Goal: Task Accomplishment & Management: Use online tool/utility

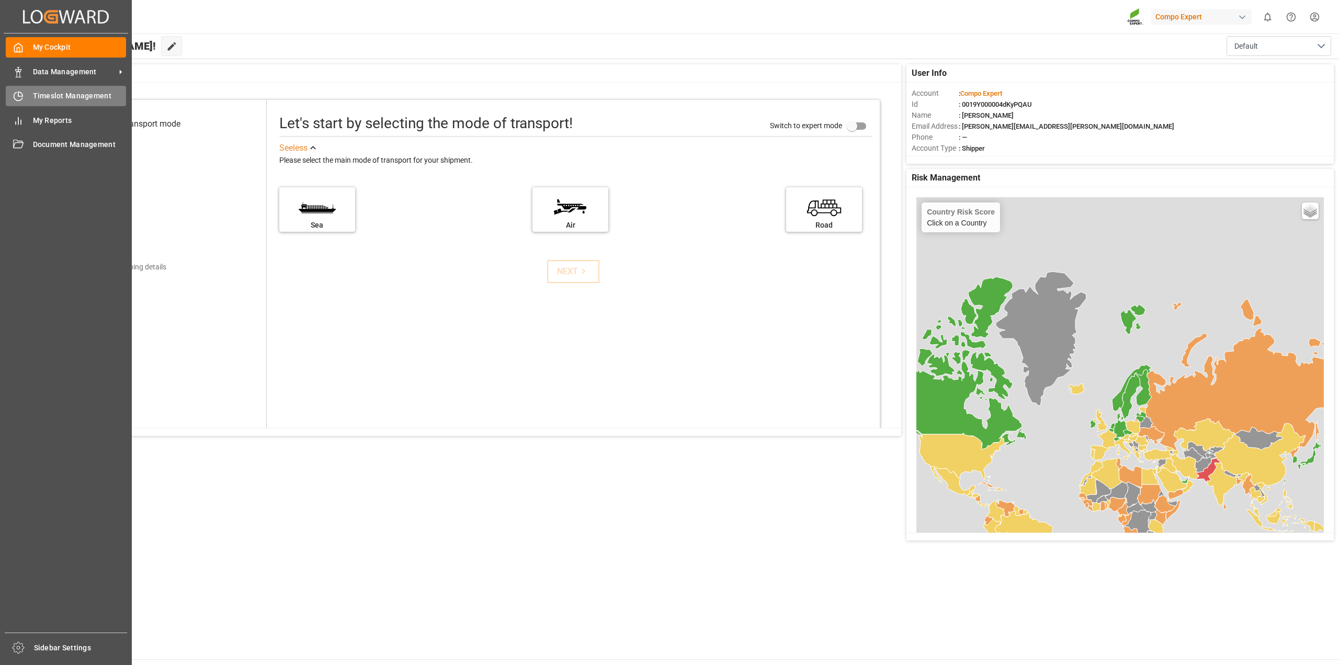
click at [47, 96] on span "Timeslot Management" at bounding box center [80, 96] width 94 height 11
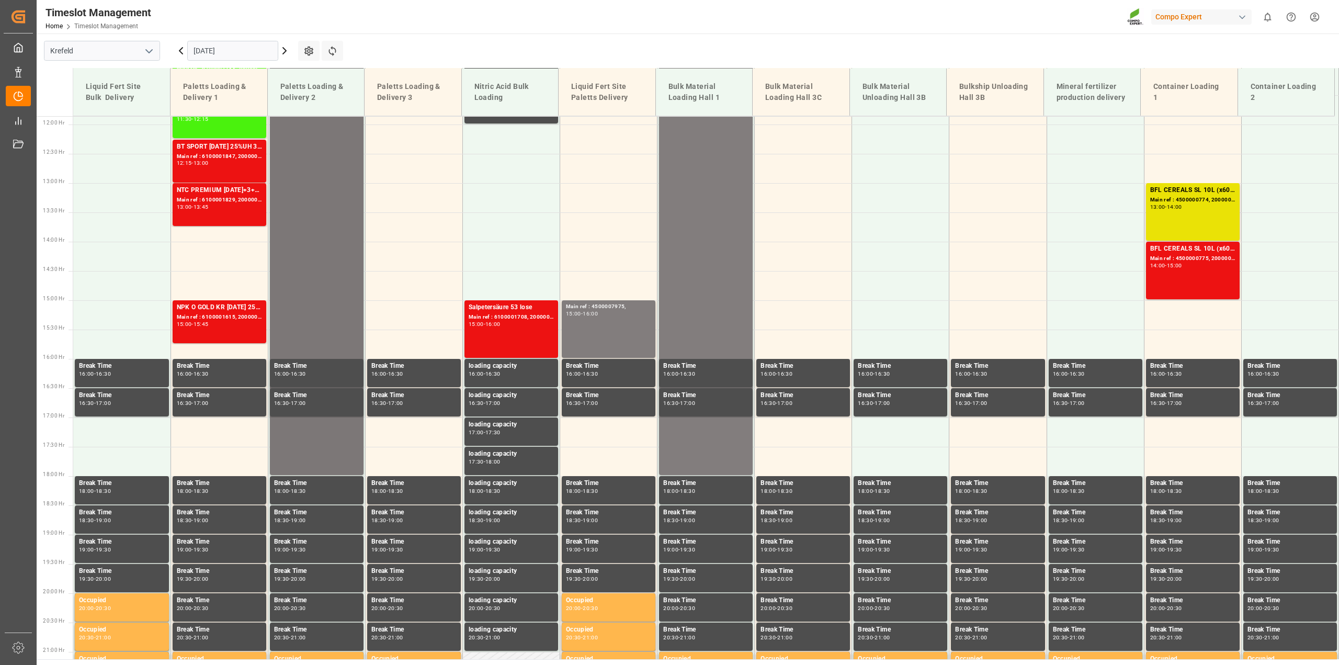
scroll to position [707, 0]
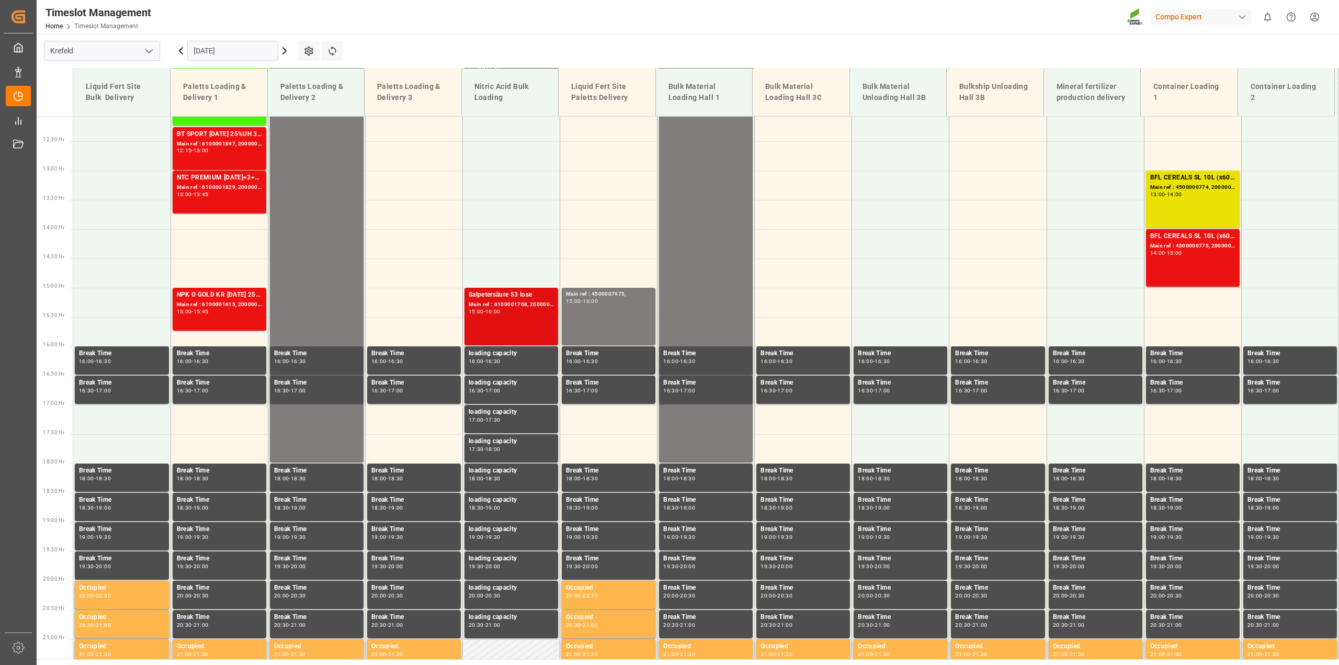
click at [510, 303] on div "Main ref : 6100001708, 2000001420" at bounding box center [511, 304] width 85 height 9
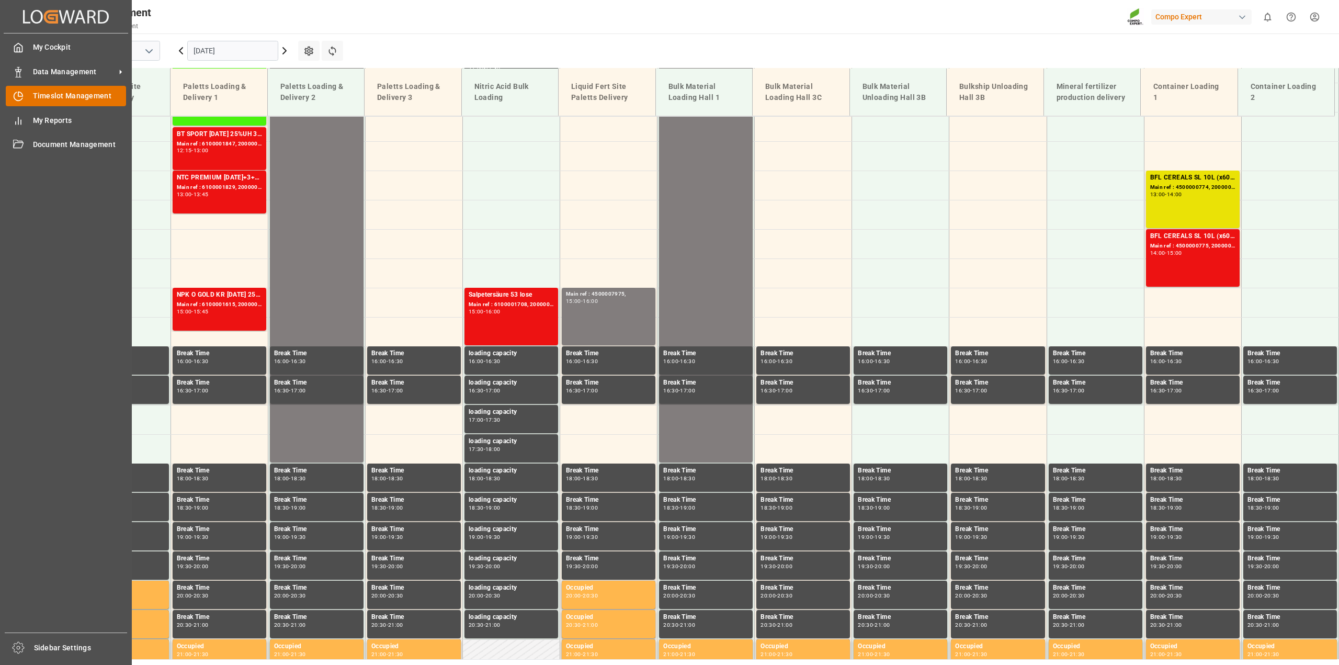
click at [79, 93] on span "Timeslot Management" at bounding box center [80, 96] width 94 height 11
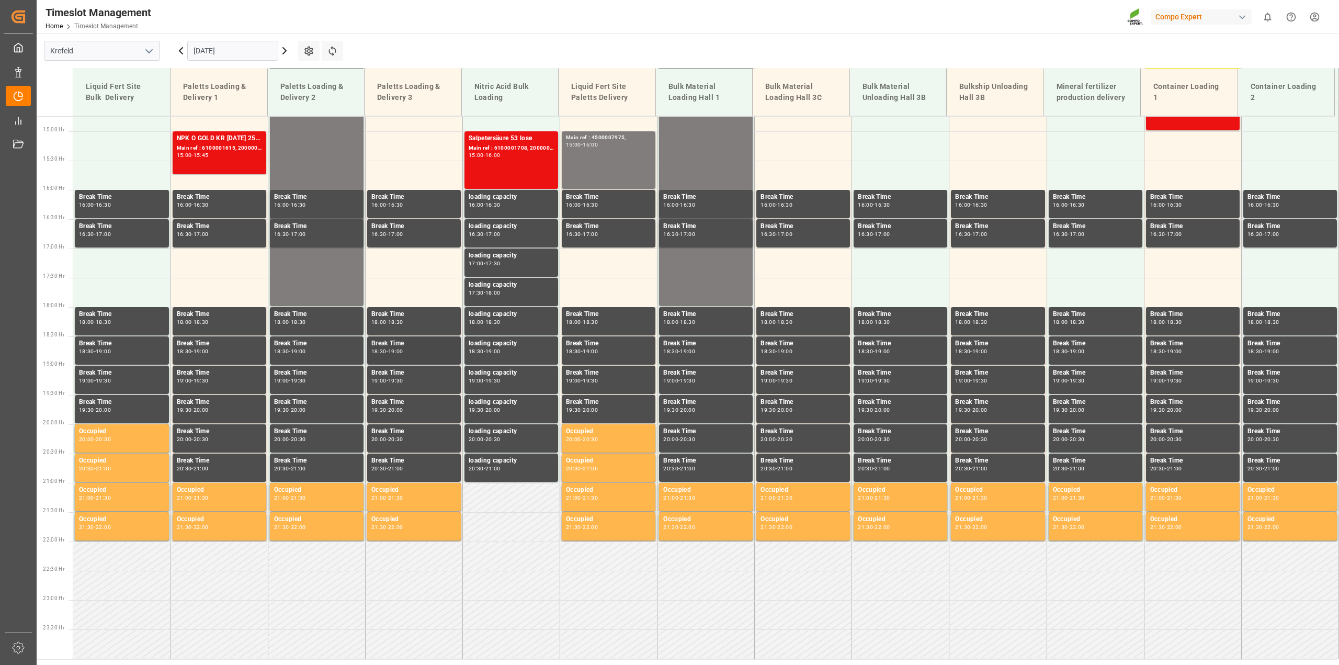
scroll to position [811, 0]
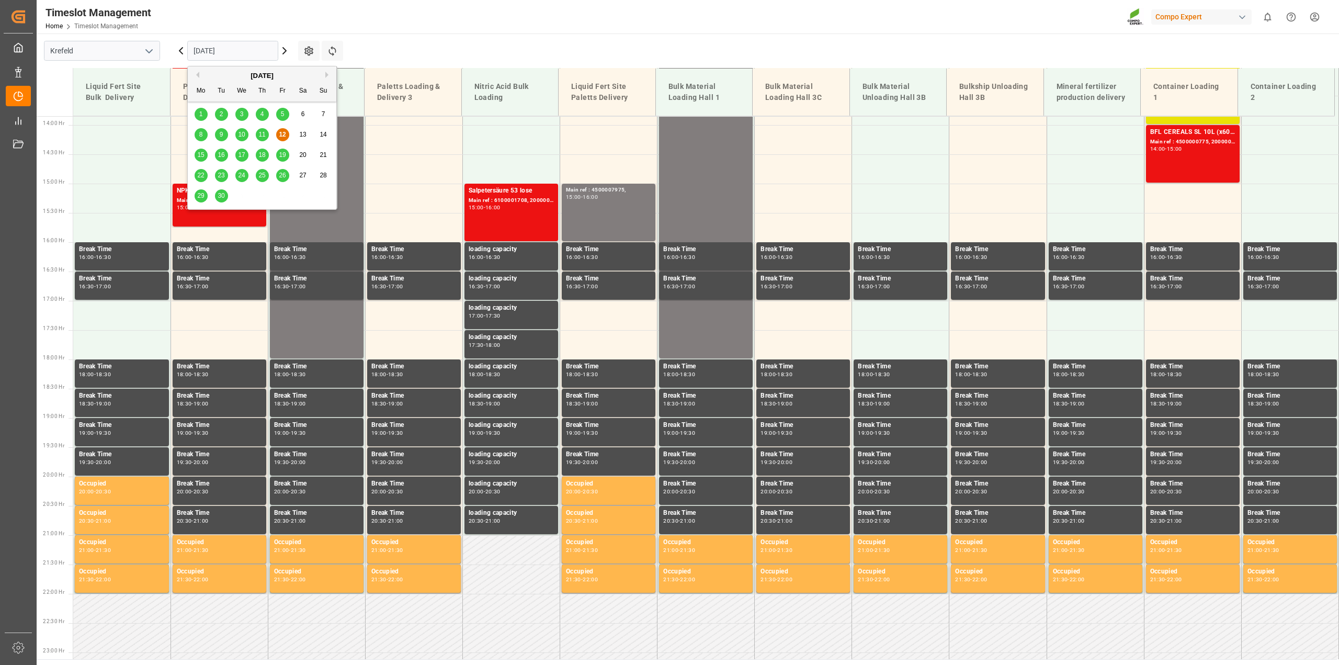
click at [274, 53] on input "[DATE]" at bounding box center [232, 51] width 91 height 20
click at [199, 157] on span "15" at bounding box center [200, 154] width 7 height 7
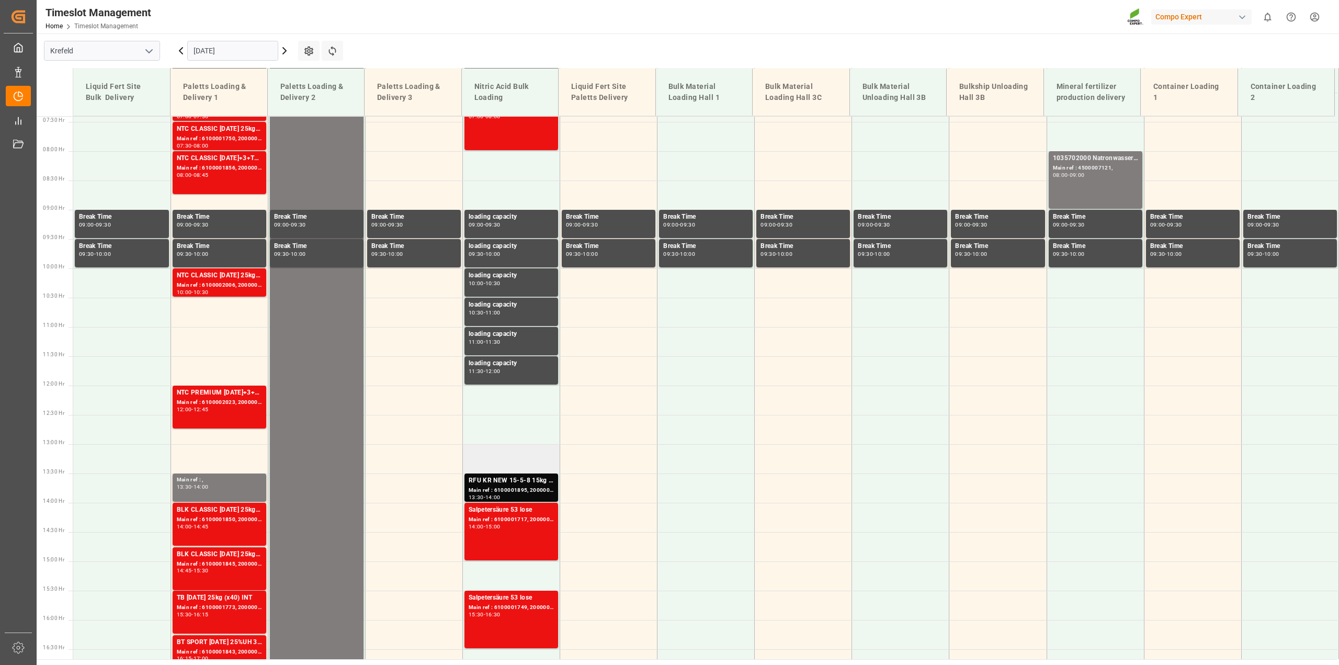
scroll to position [393, 0]
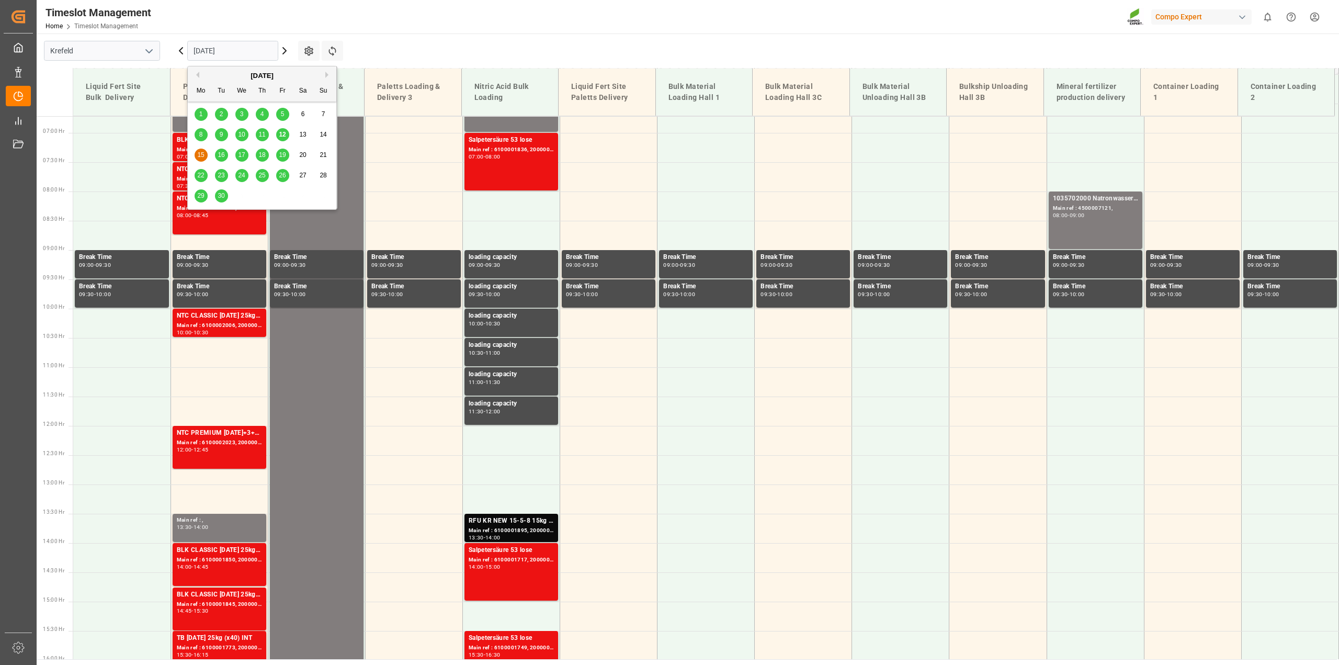
click at [274, 51] on input "15.09.2025" at bounding box center [232, 51] width 91 height 20
click at [219, 151] on div "16" at bounding box center [221, 155] width 13 height 13
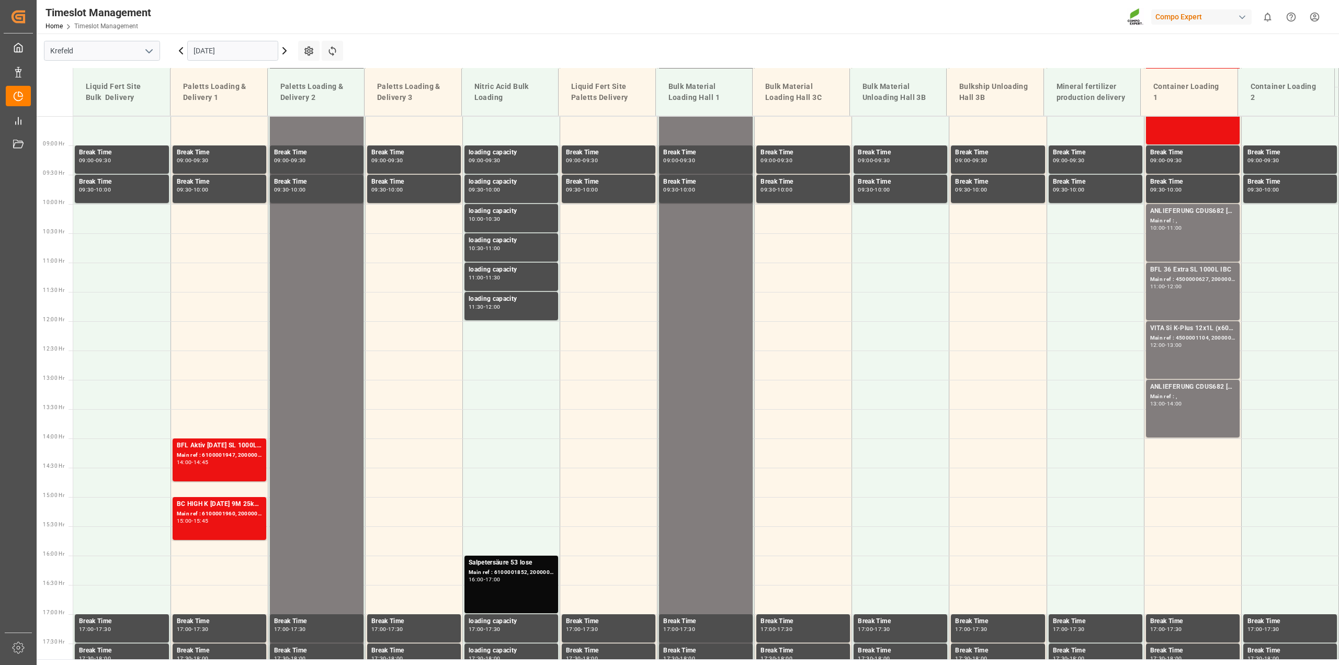
scroll to position [603, 0]
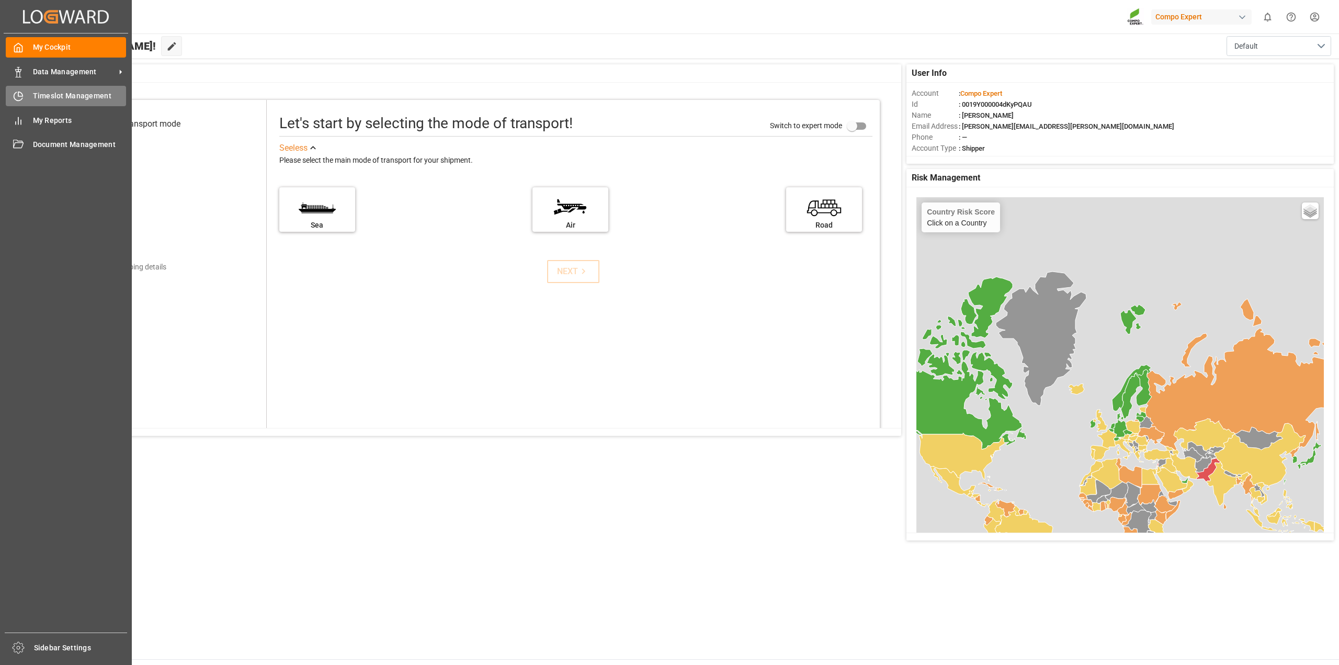
click at [35, 104] on div "Timeslot Management Timeslot Management" at bounding box center [66, 96] width 120 height 20
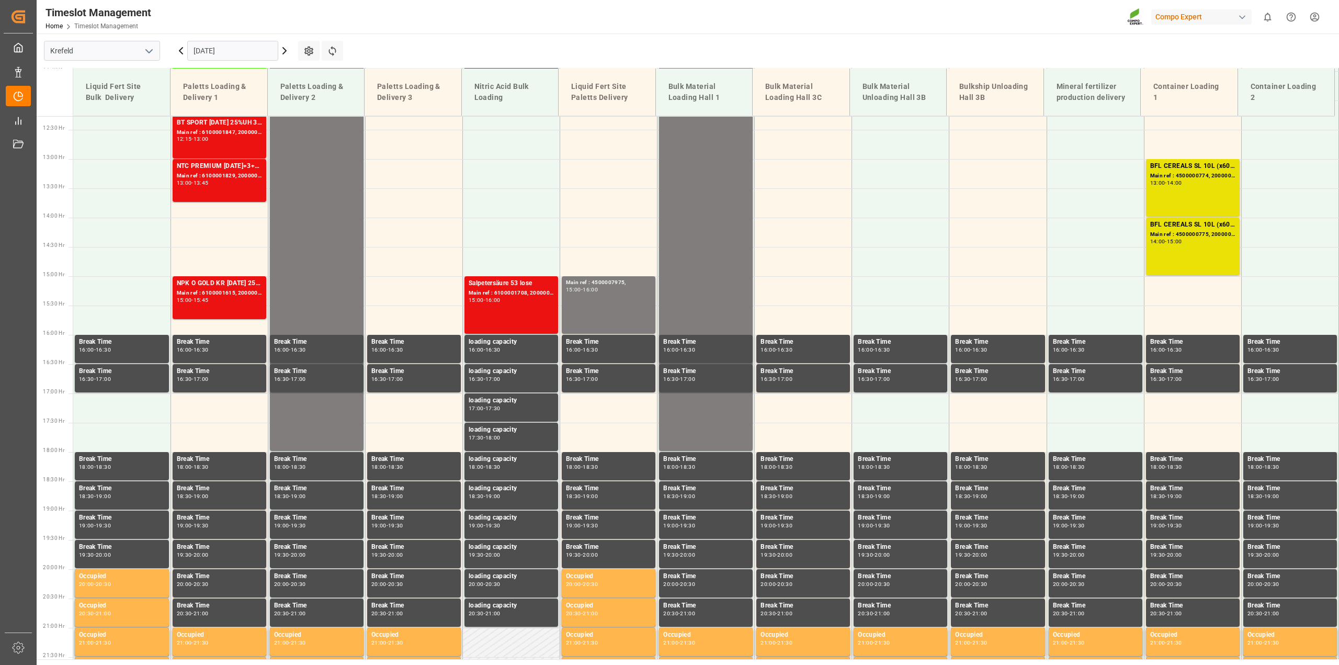
scroll to position [609, 0]
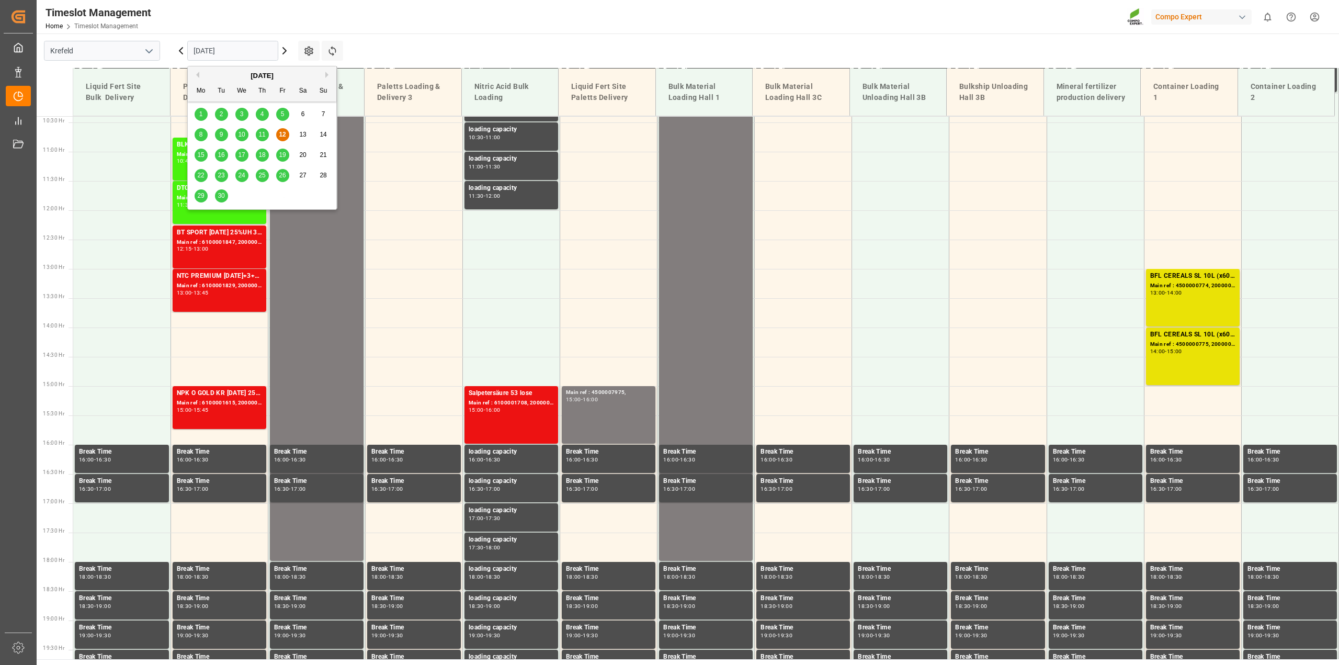
click at [272, 56] on input "[DATE]" at bounding box center [232, 51] width 91 height 20
click at [201, 154] on span "15" at bounding box center [200, 154] width 7 height 7
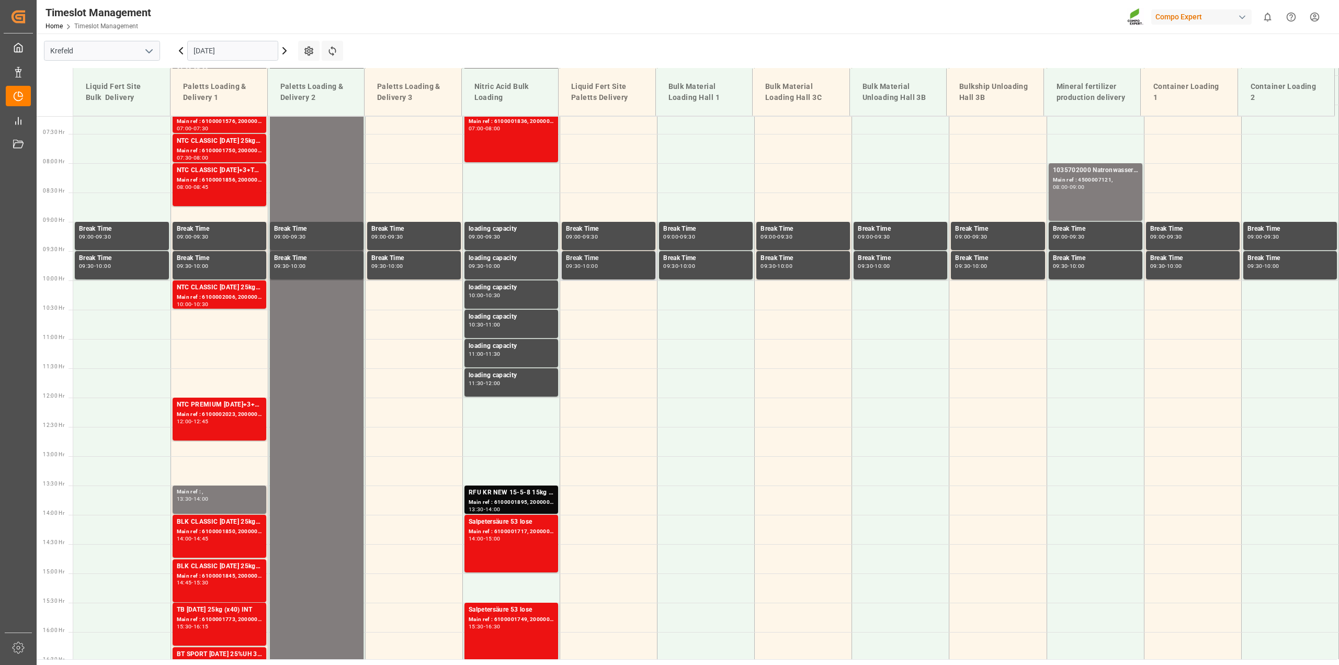
scroll to position [347, 0]
